Goal: Task Accomplishment & Management: Manage account settings

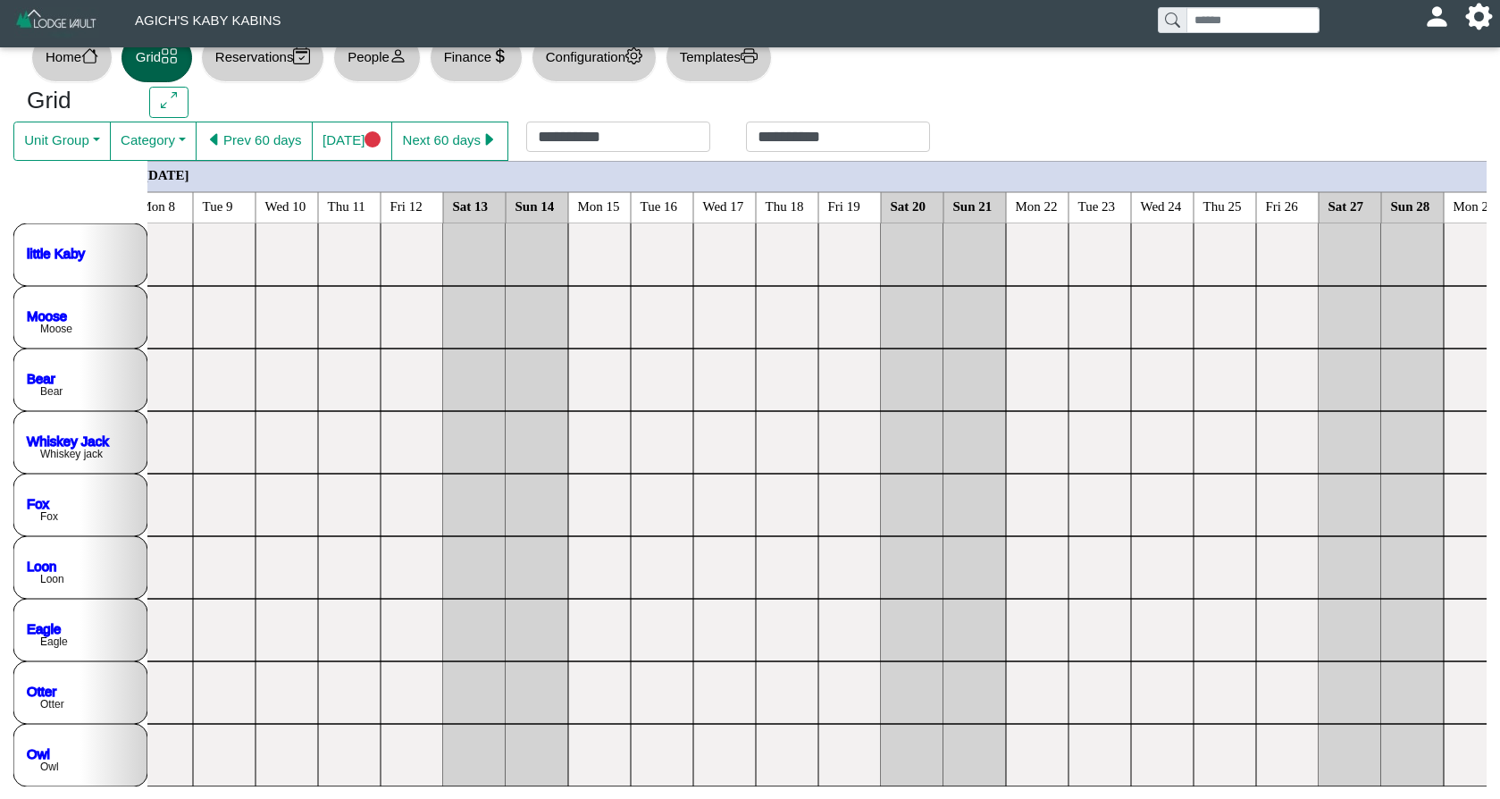
scroll to position [34, 0]
click at [367, 138] on button "[DATE]" at bounding box center [352, 140] width 80 height 39
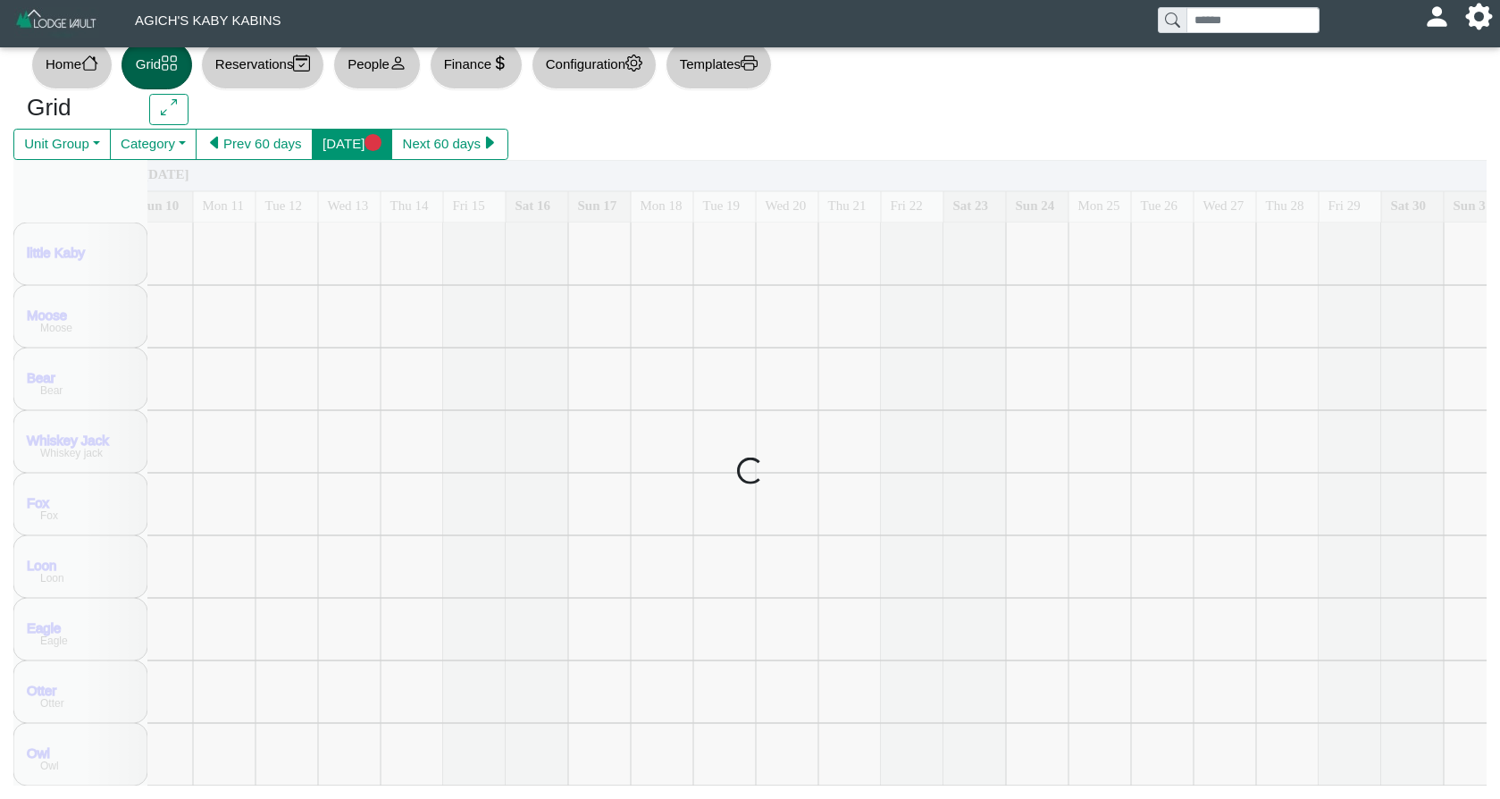
scroll to position [26, 0]
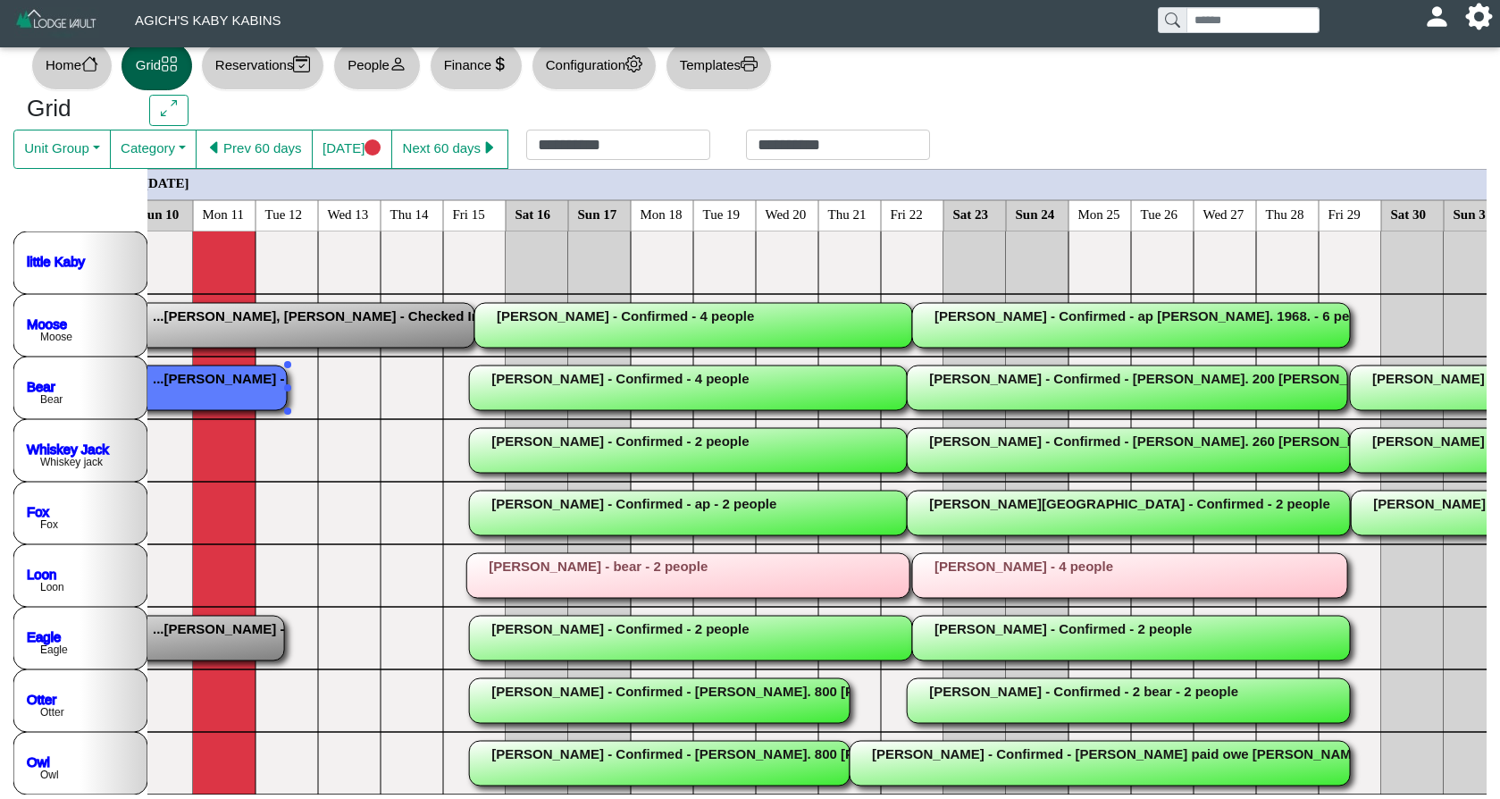
click at [232, 391] on rect at bounding box center [68, 387] width 438 height 45
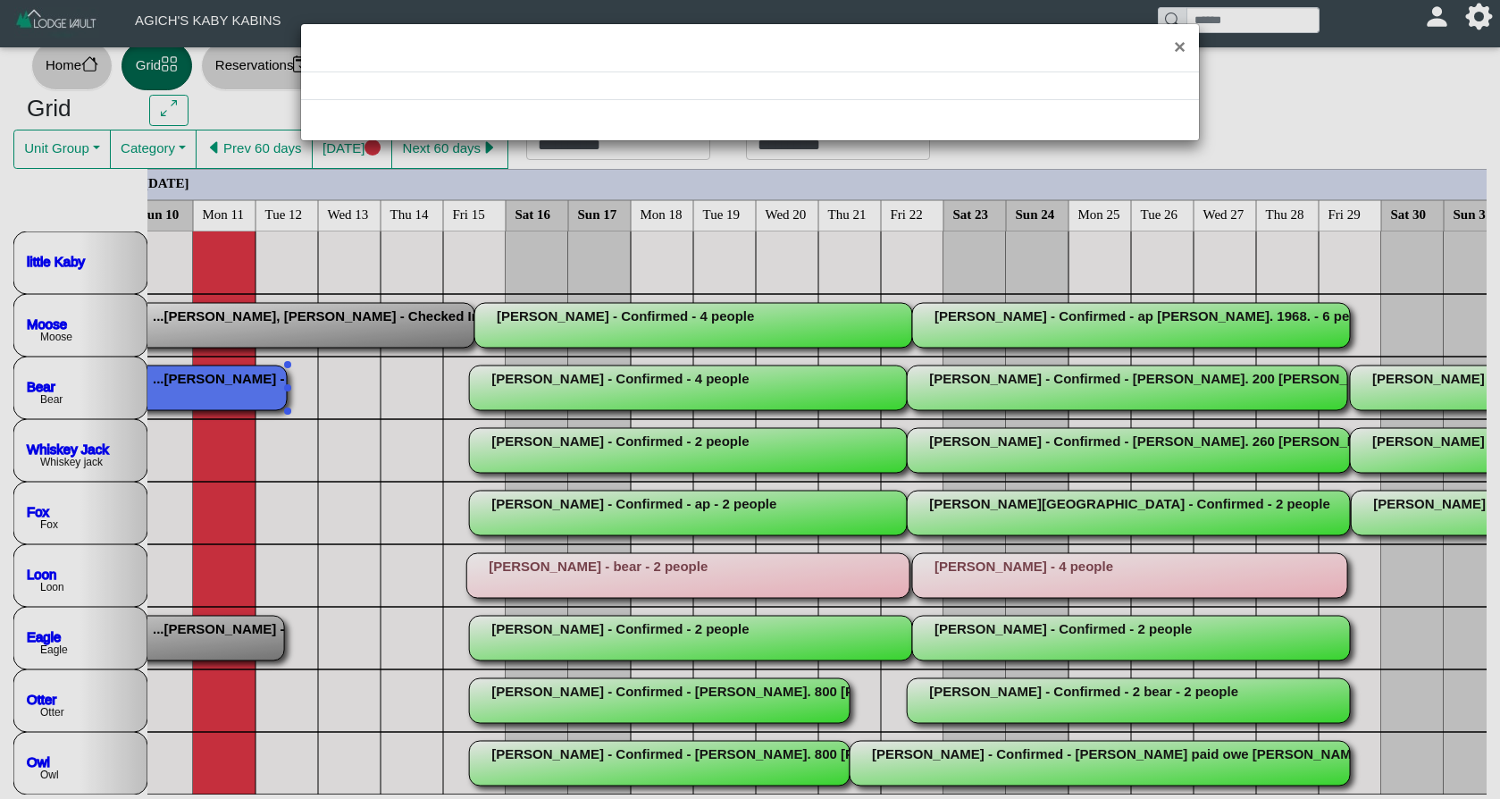
click at [232, 391] on div "×" at bounding box center [750, 399] width 1500 height 799
select select "*"
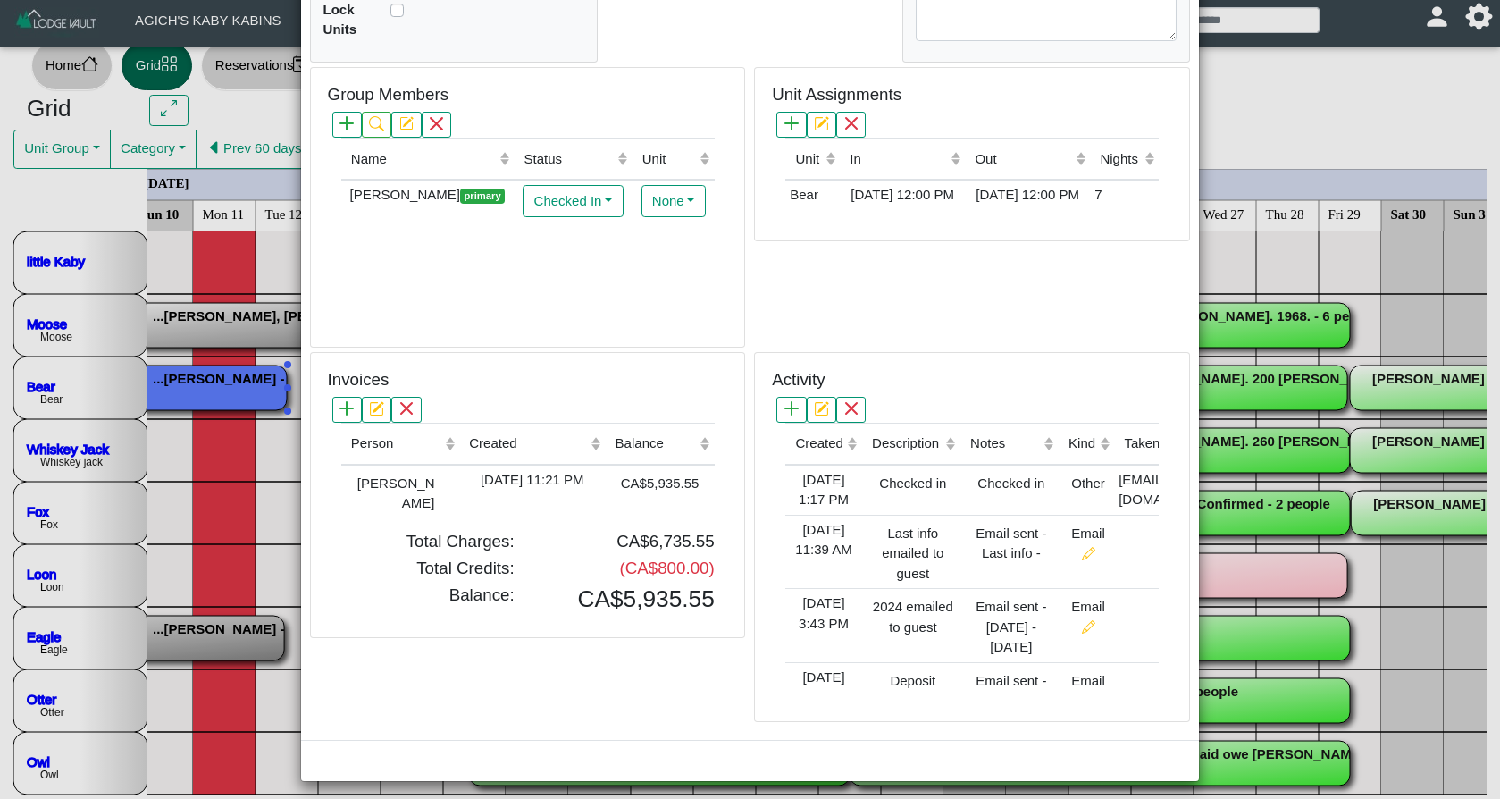
scroll to position [421, 0]
click at [420, 471] on div "[PERSON_NAME]" at bounding box center [390, 493] width 89 height 44
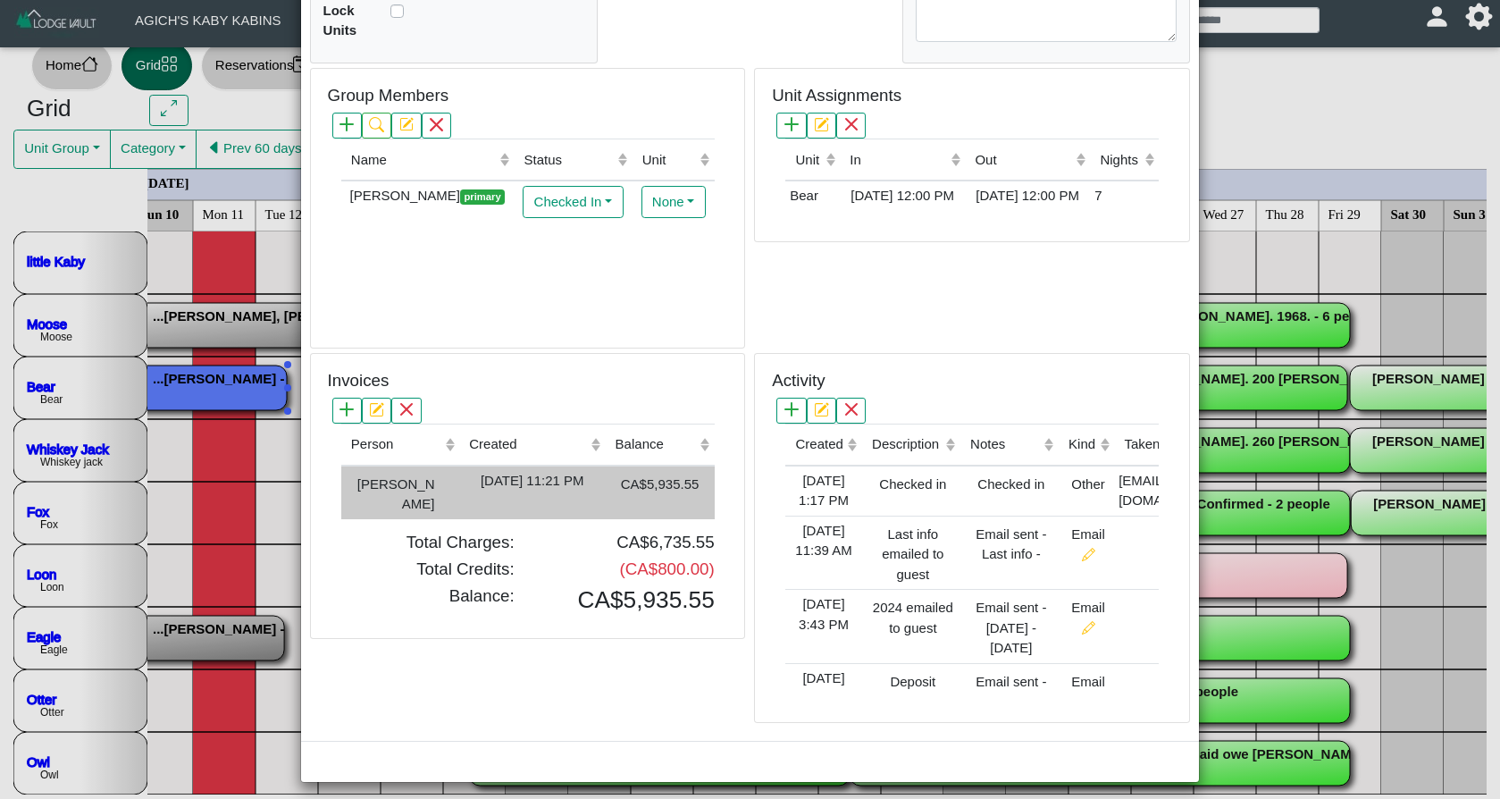
type input "*"
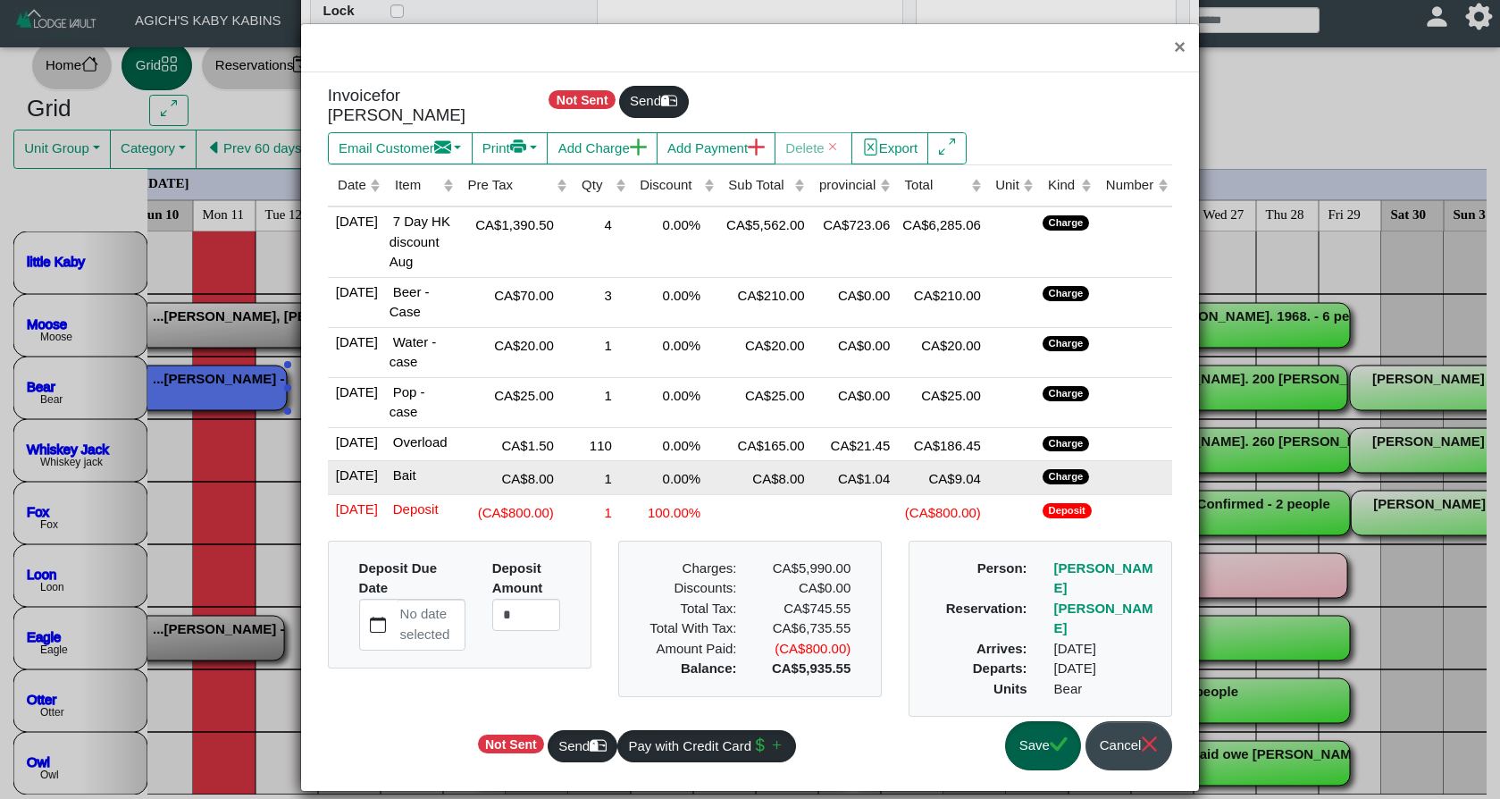
click at [912, 490] on div "CA$9.04" at bounding box center [940, 477] width 82 height 24
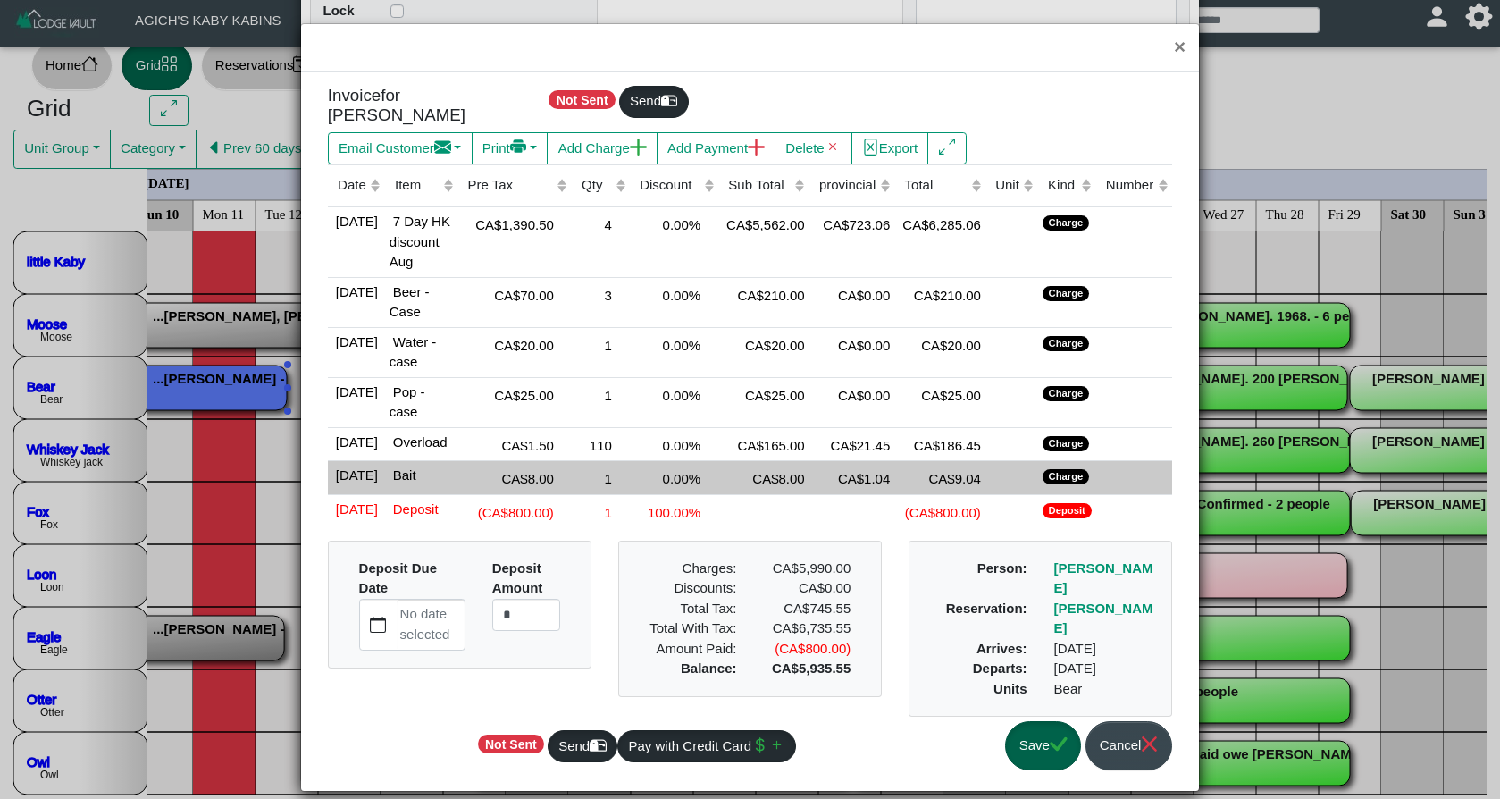
click at [606, 490] on div "1" at bounding box center [600, 477] width 49 height 24
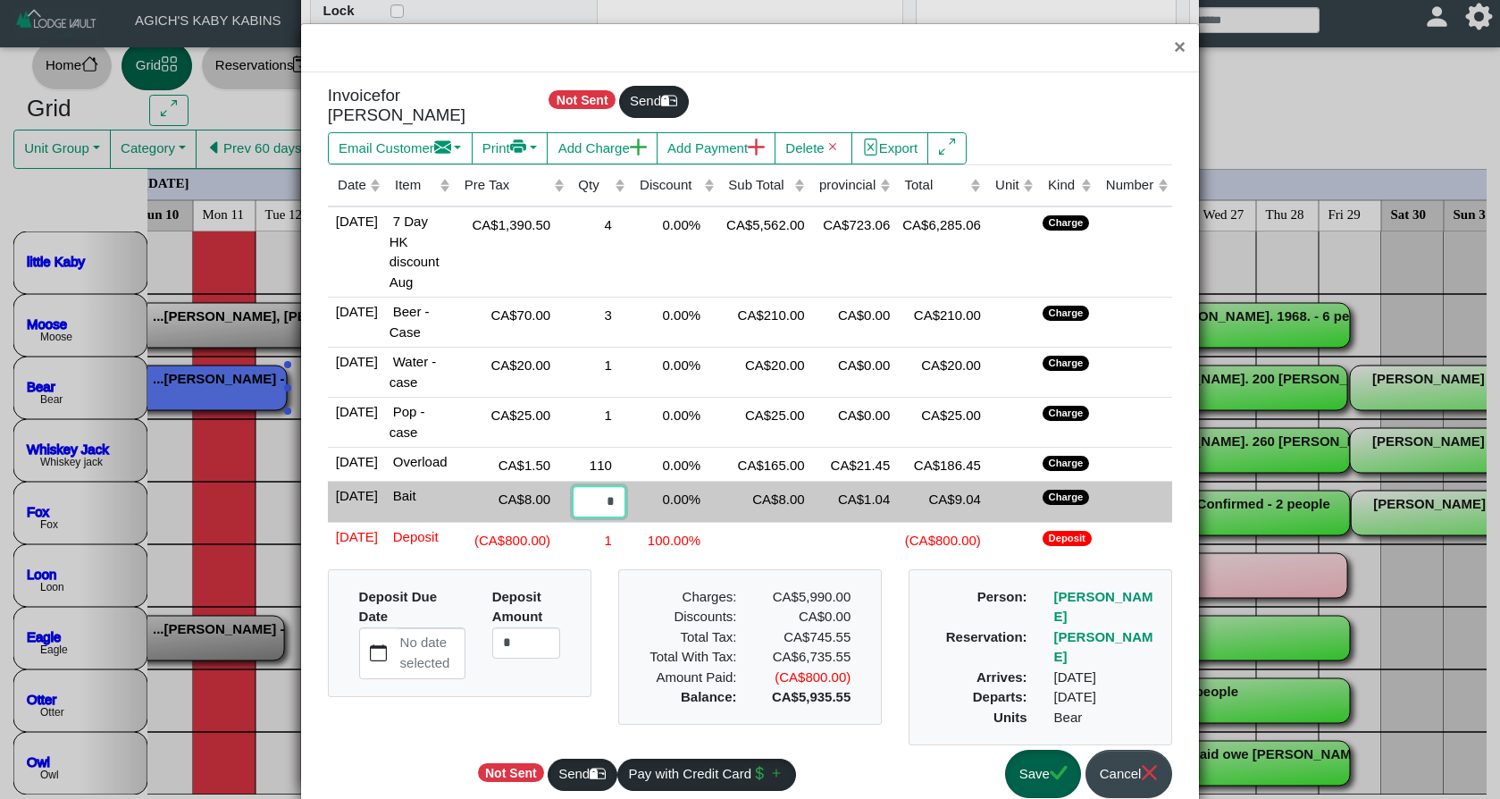
drag, startPoint x: 603, startPoint y: 509, endPoint x: 638, endPoint y: 510, distance: 34.9
click at [638, 510] on tr "[DATE] Bait CA$8.00 * 0.00% CA$8.00 CA$1.04 CA$9.04 Charge" at bounding box center [750, 502] width 844 height 42
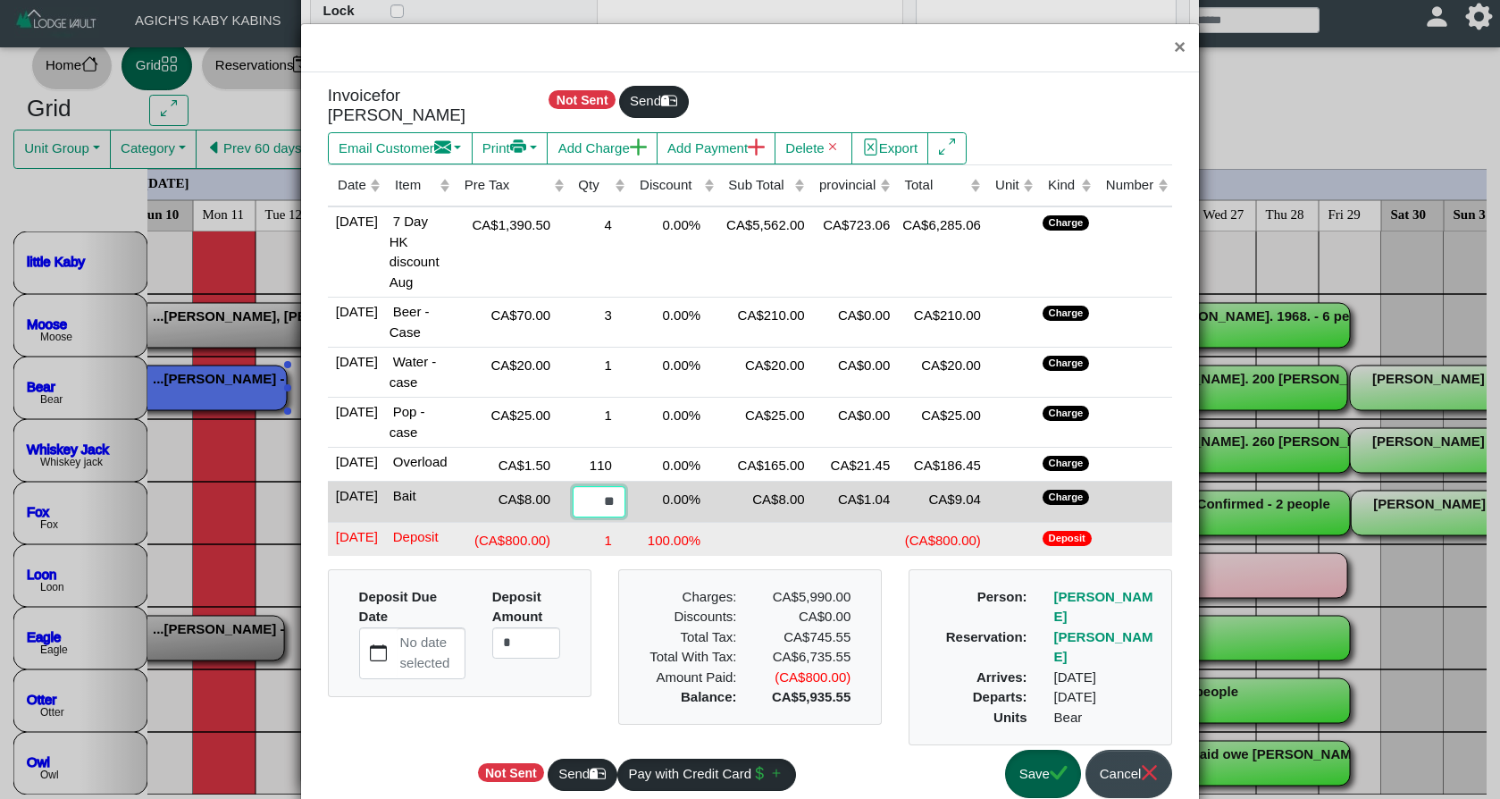
type input "**"
click at [853, 554] on td at bounding box center [852, 539] width 86 height 33
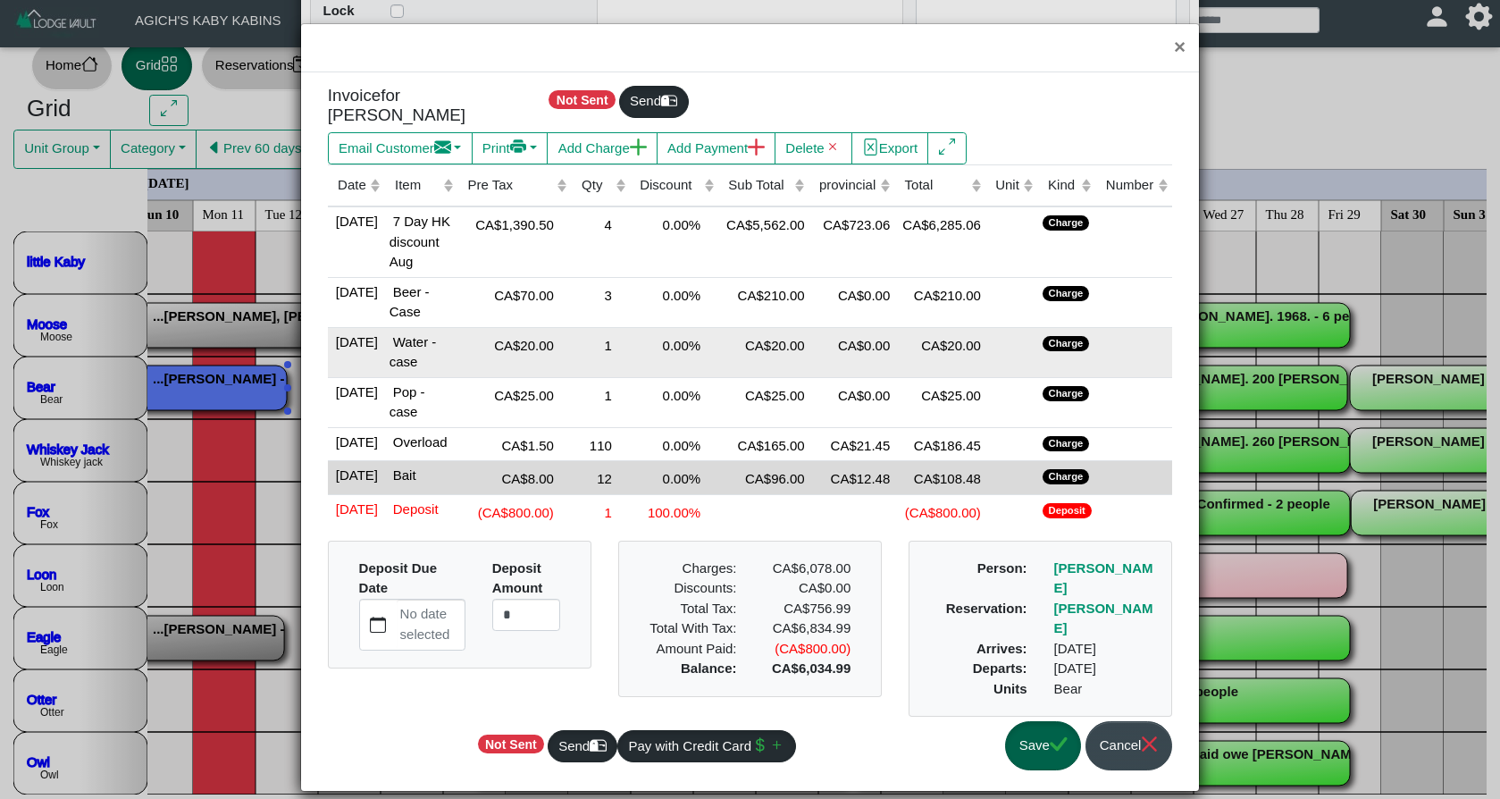
scroll to position [24, 0]
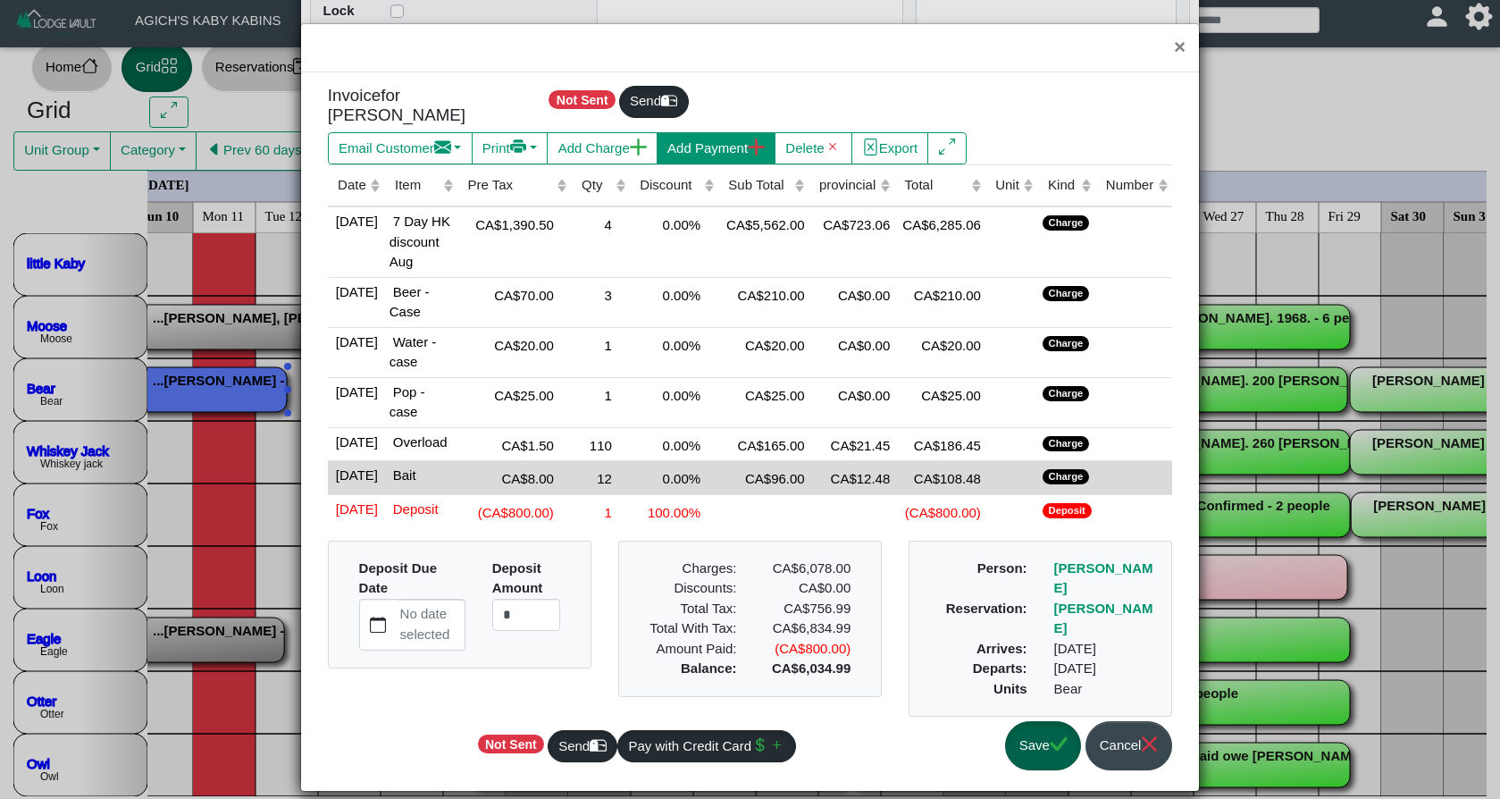
click at [733, 152] on button "Add Payment" at bounding box center [716, 148] width 119 height 32
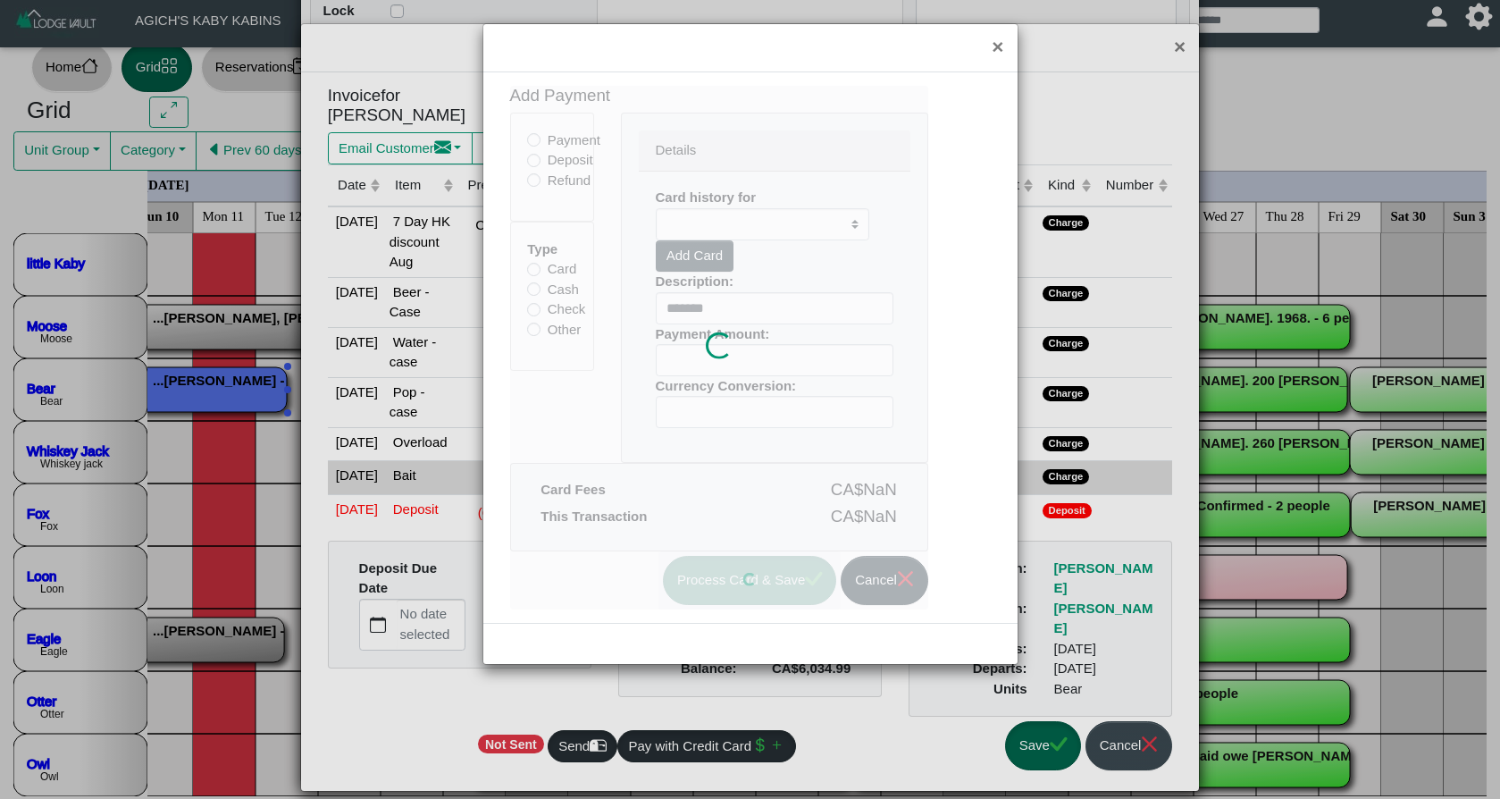
type input "*******"
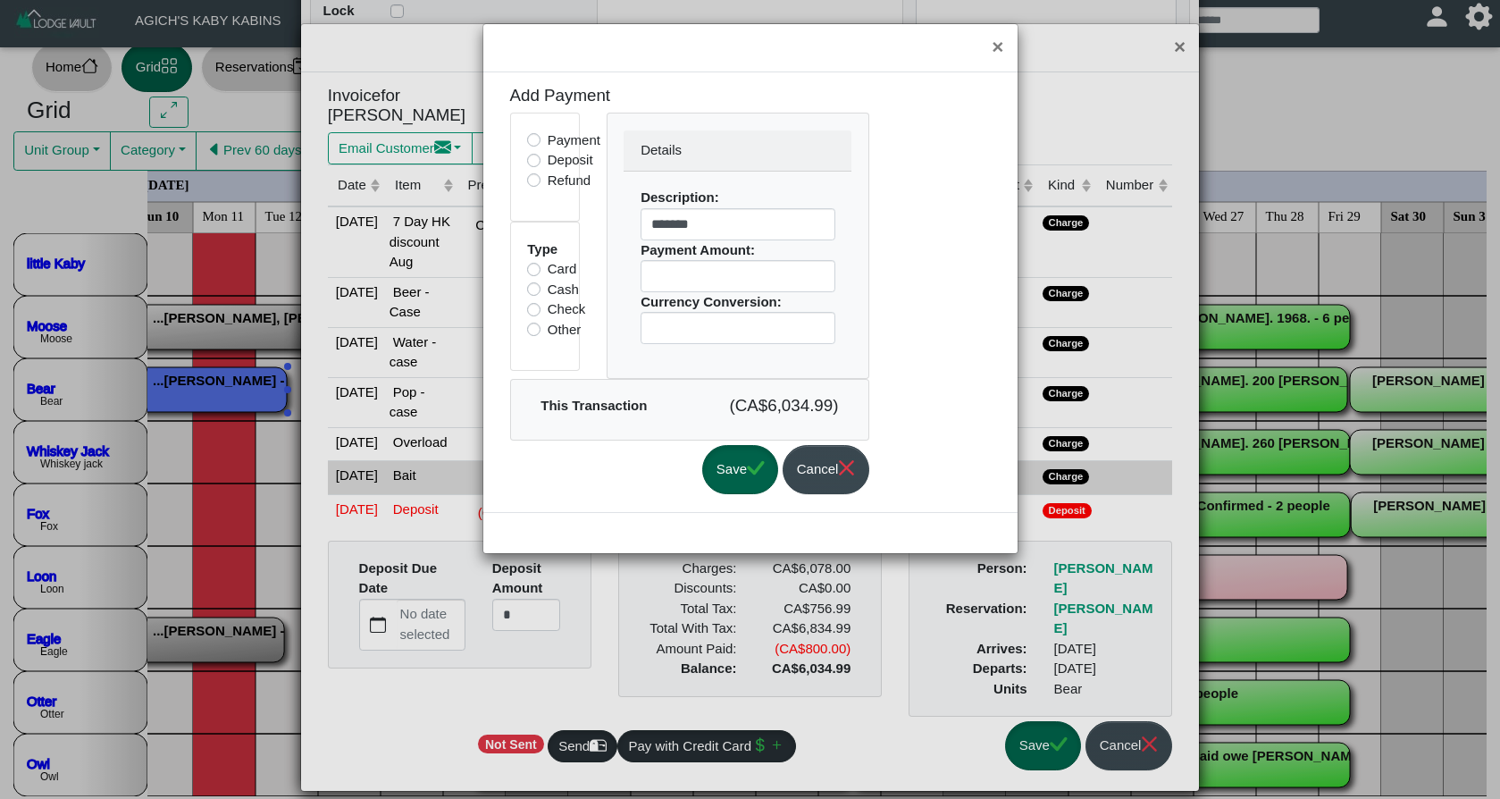
click at [770, 454] on button "Save" at bounding box center [740, 469] width 76 height 49
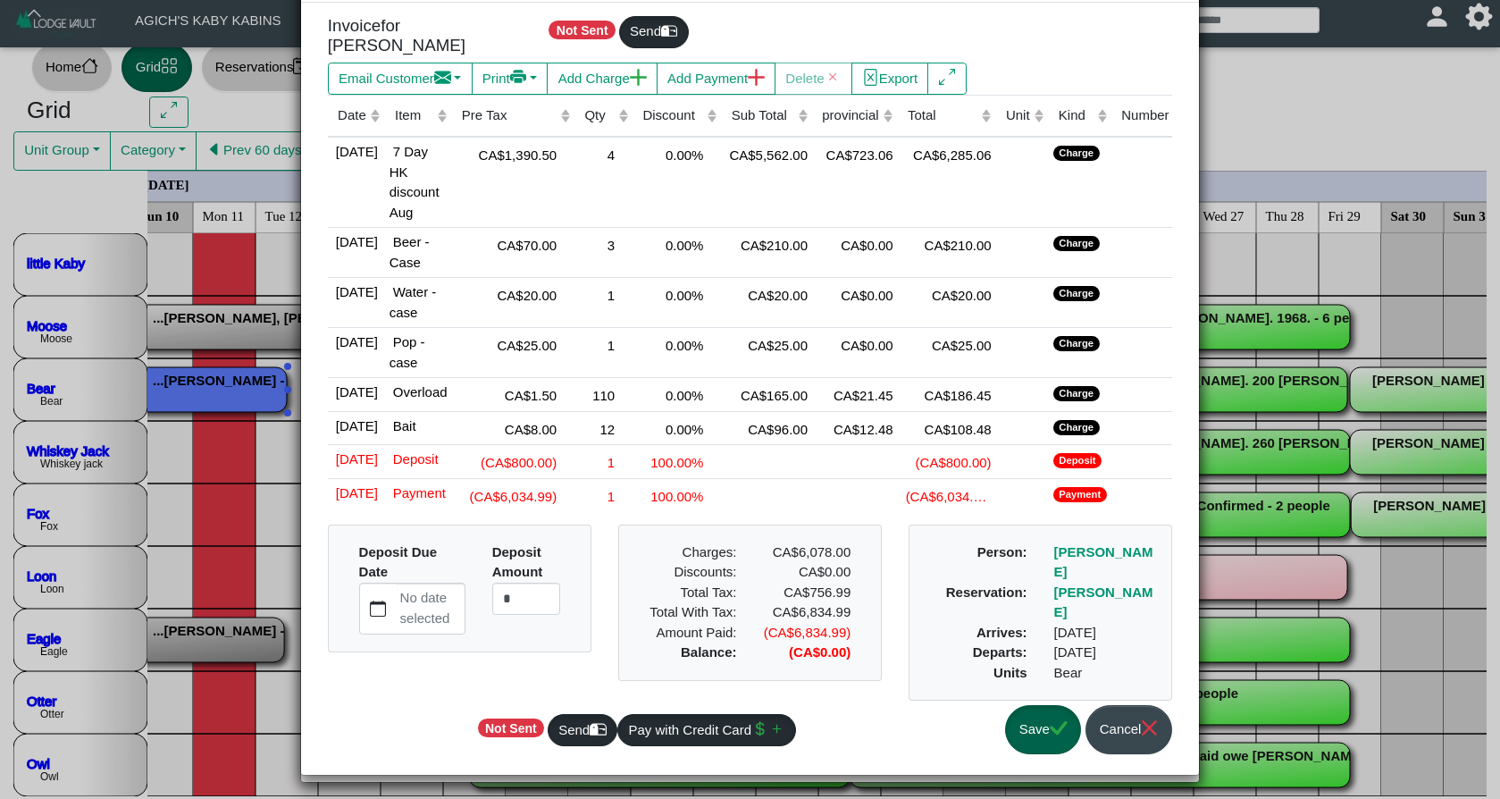
scroll to position [142, 0]
click at [1019, 717] on button "Save" at bounding box center [1043, 729] width 76 height 49
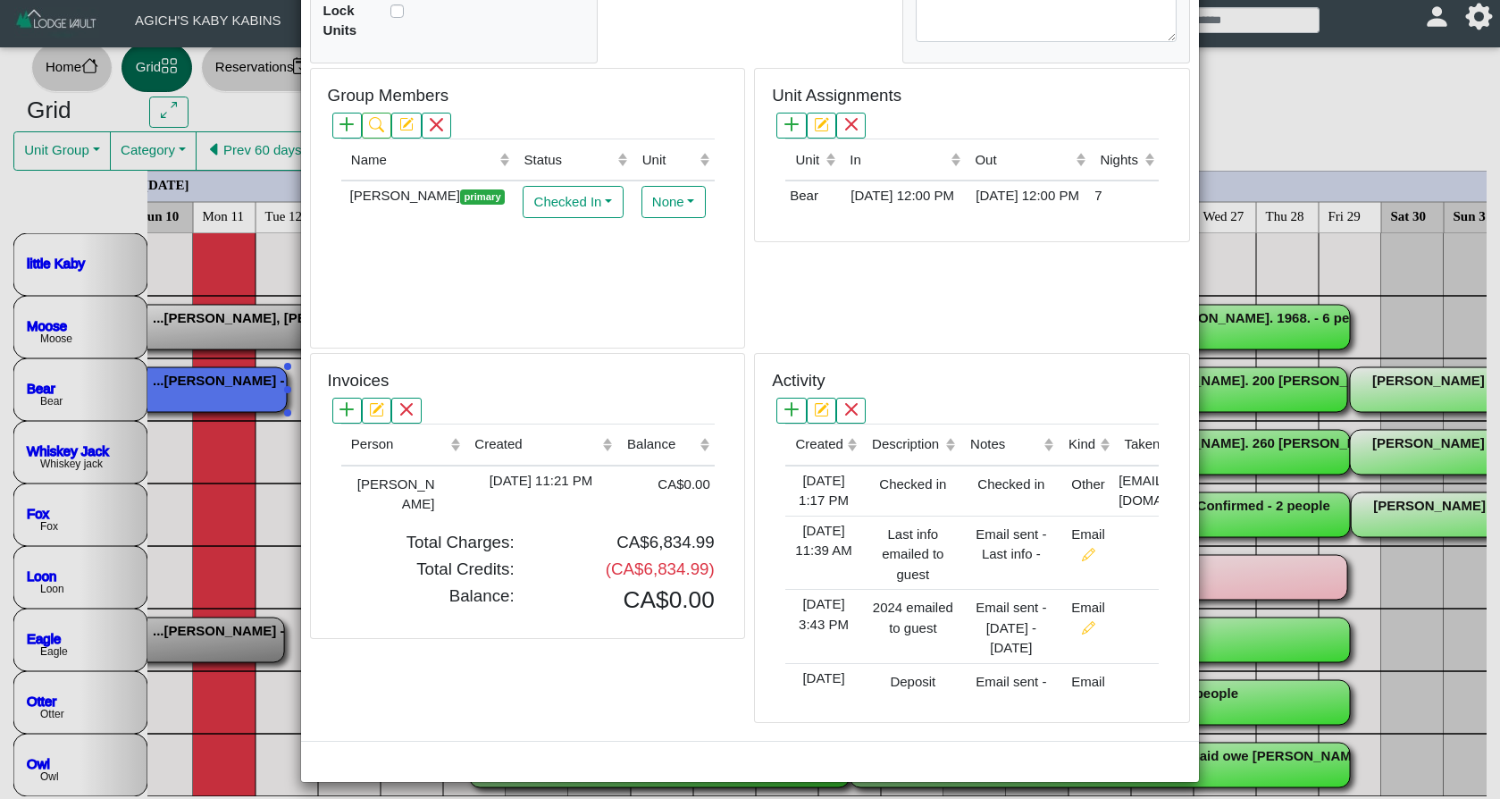
scroll to position [31, 0]
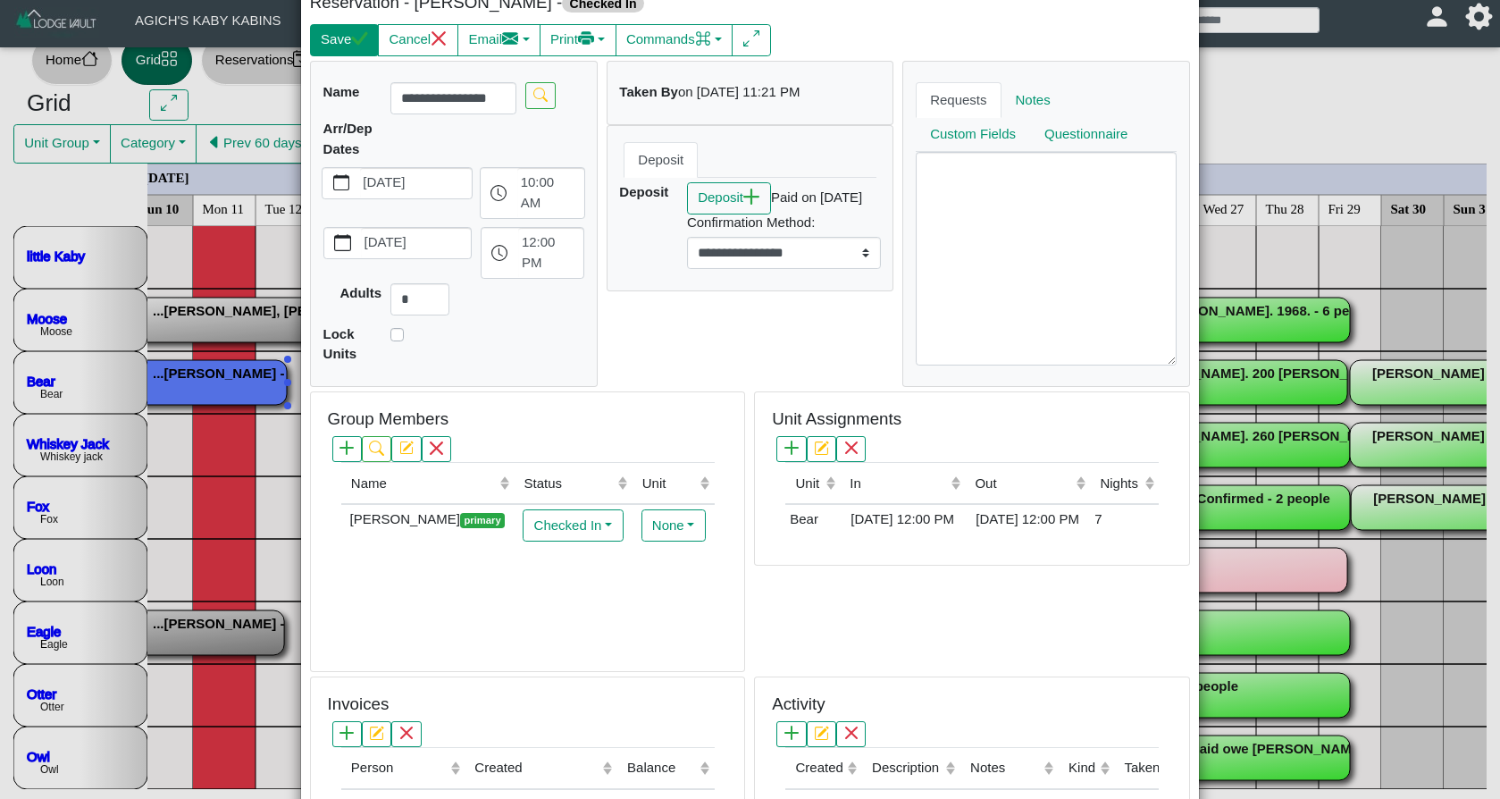
click at [339, 46] on button "Save" at bounding box center [344, 40] width 69 height 32
select select "*"
